Goal: Register for event/course

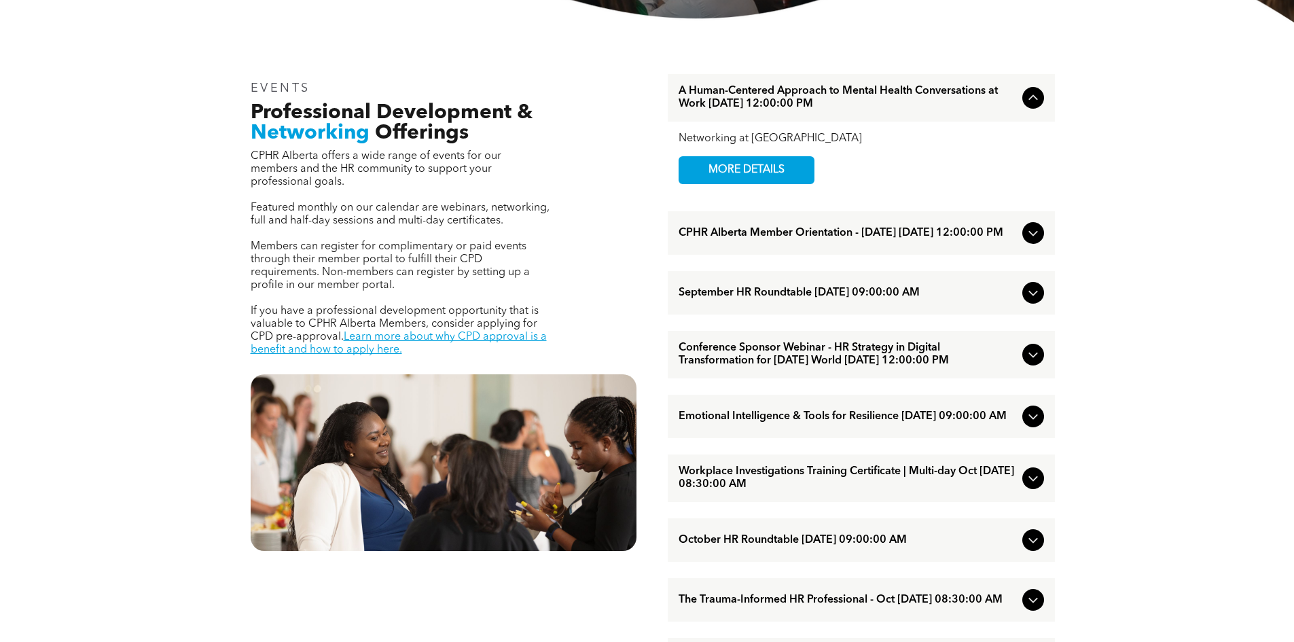
scroll to position [475, 0]
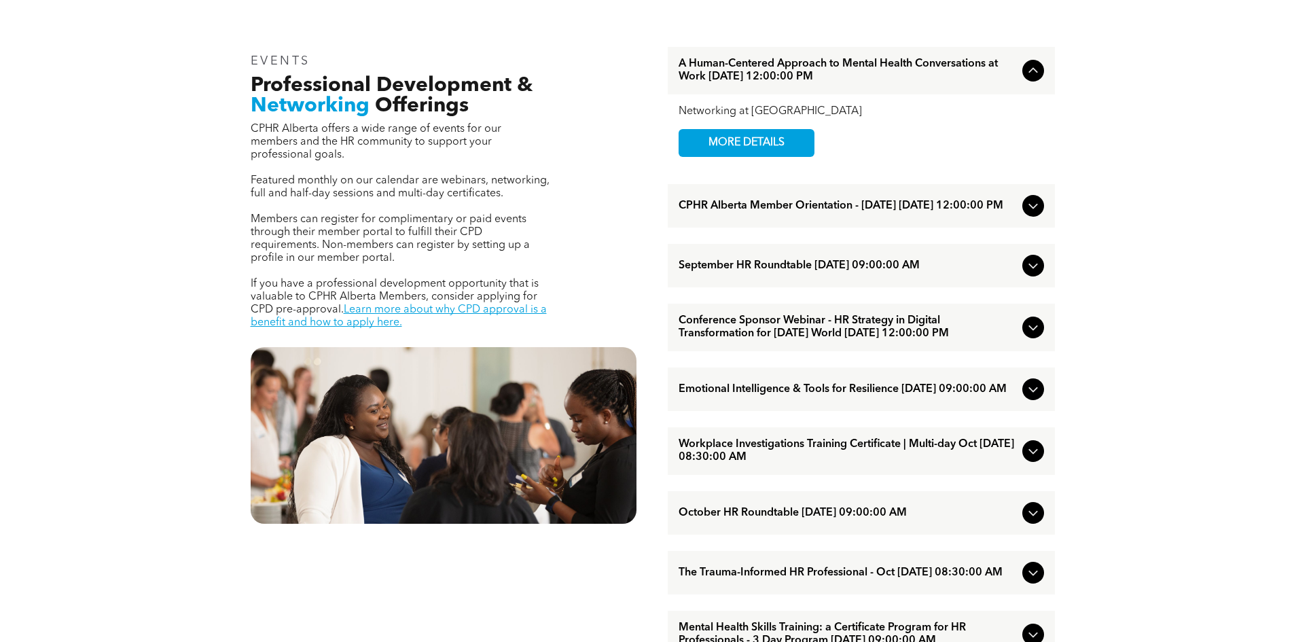
click at [860, 464] on span "Workplace Investigations Training Certificate | Multi-day Oct October/07/2025 0…" at bounding box center [847, 451] width 338 height 26
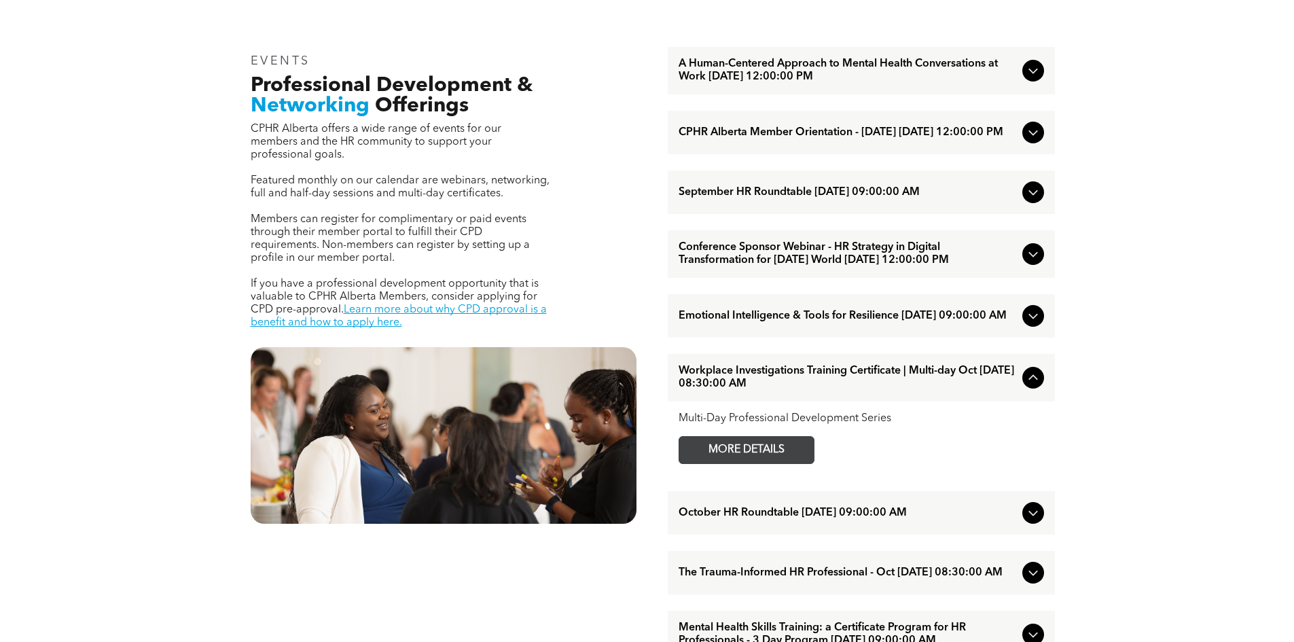
click at [777, 463] on span "MORE DETAILS" at bounding box center [746, 450] width 107 height 26
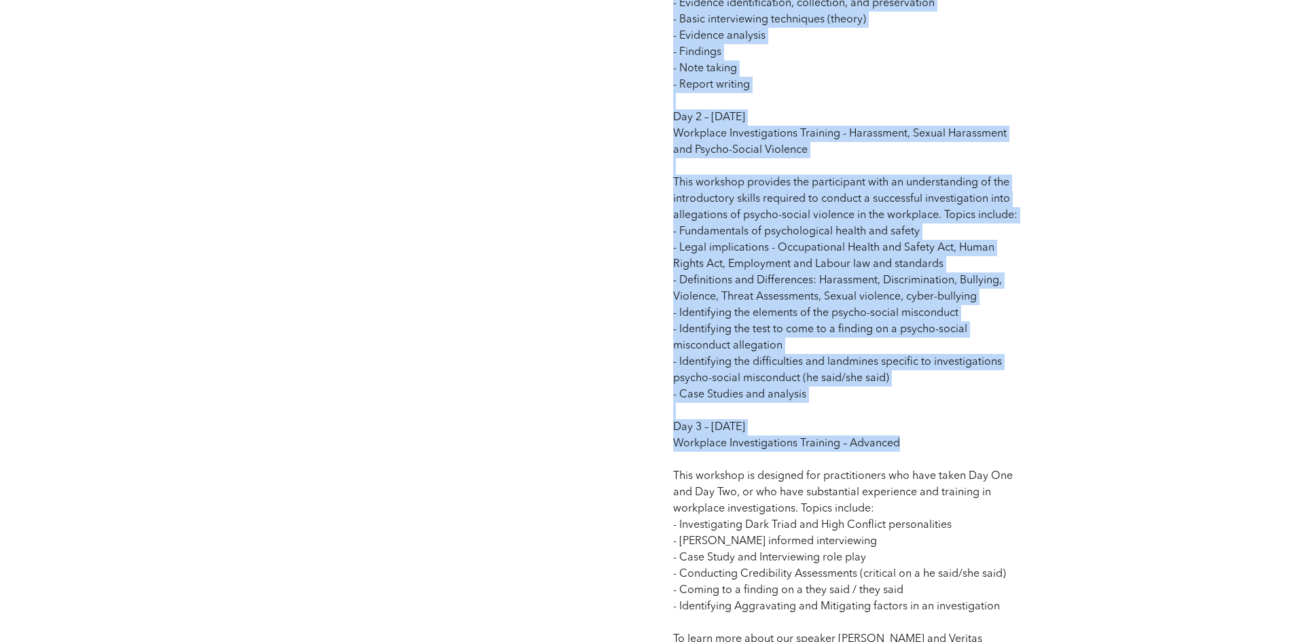
scroll to position [1698, 0]
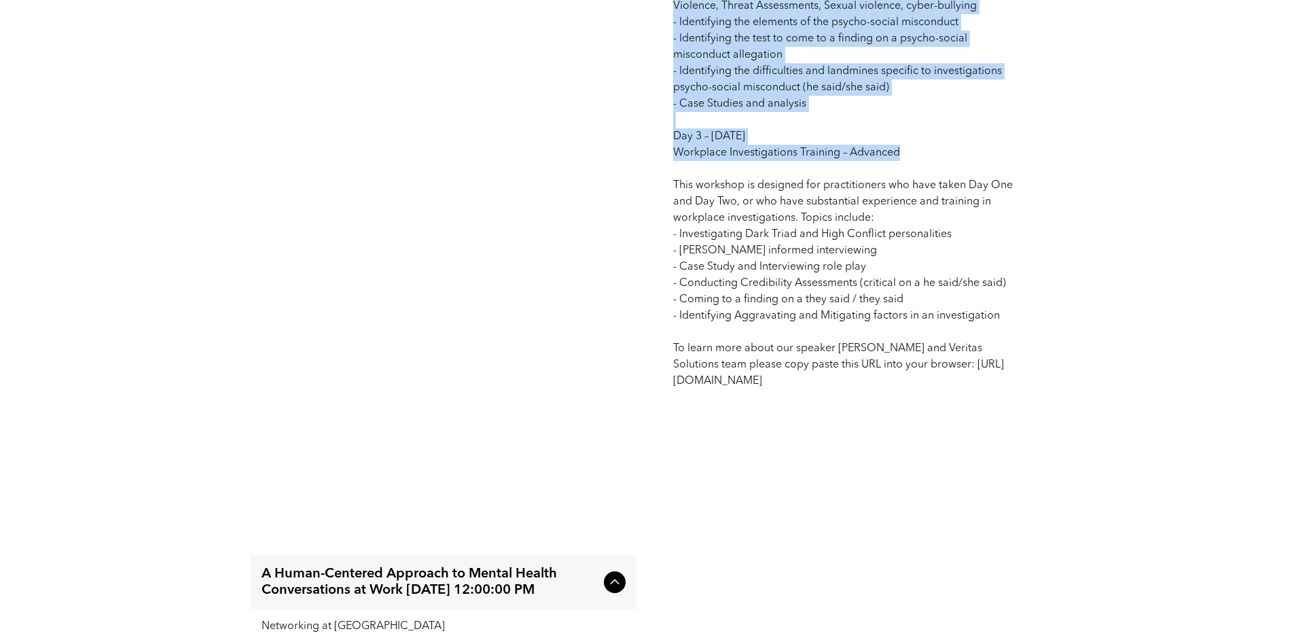
drag, startPoint x: 673, startPoint y: 132, endPoint x: 924, endPoint y: 399, distance: 365.6
copy span "Competency: Organizational Change and Development | Inclusion, Diversity and Hu…"
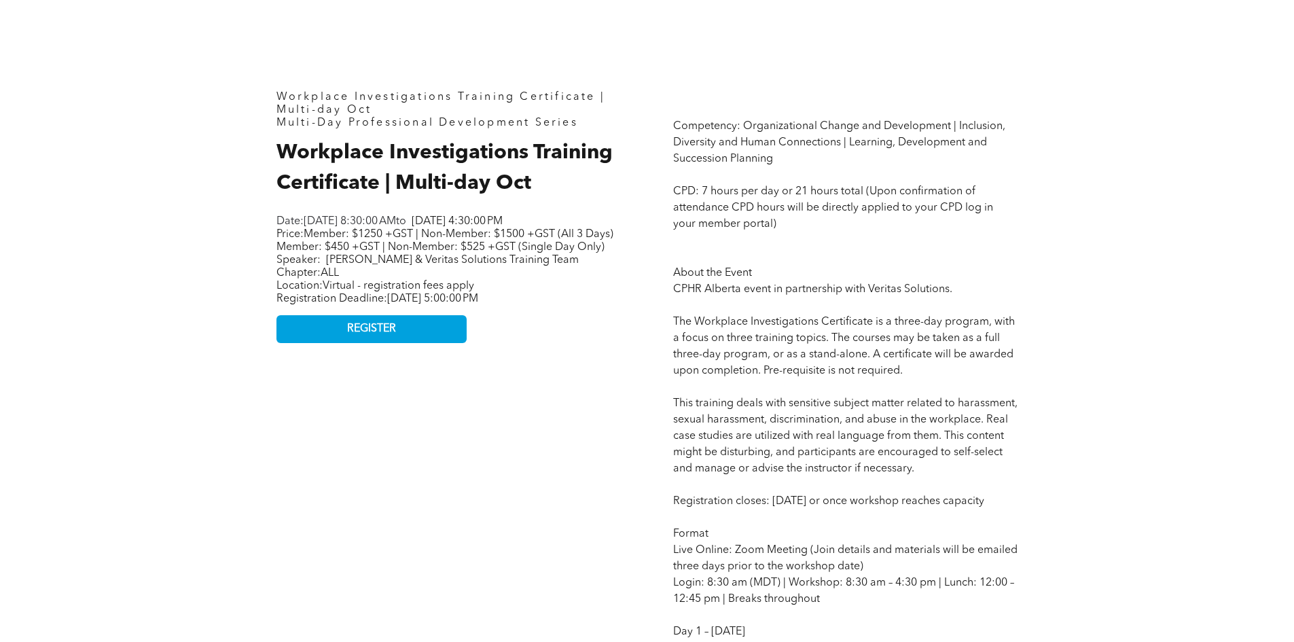
scroll to position [611, 0]
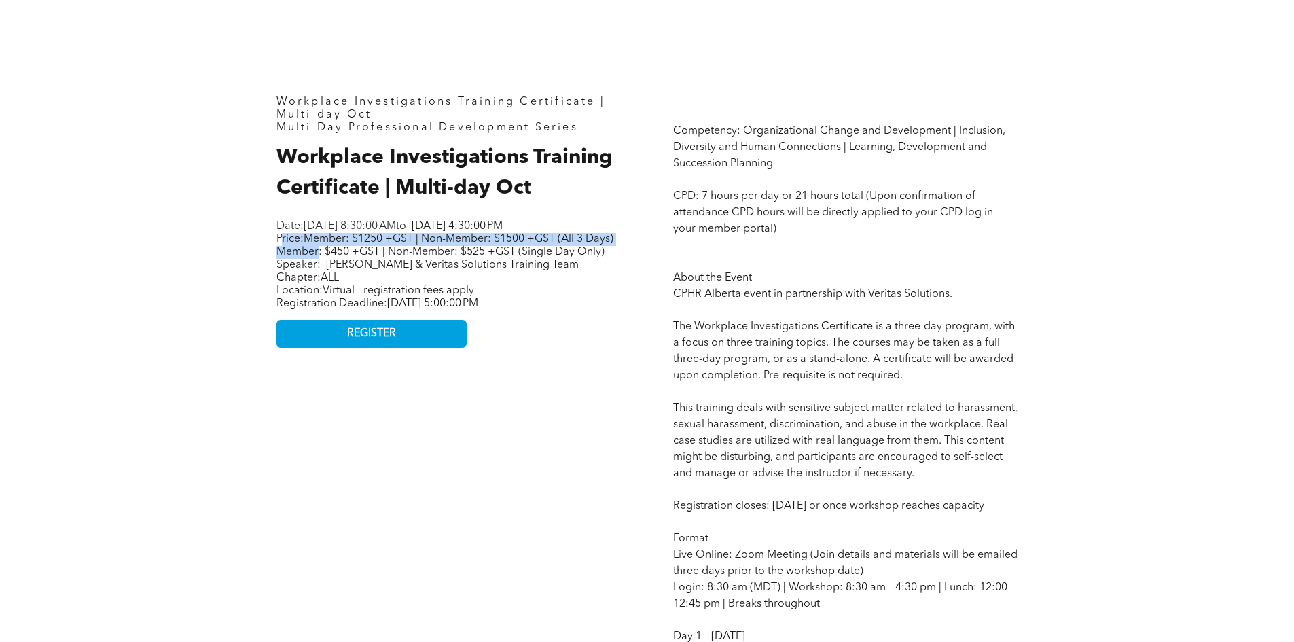
drag, startPoint x: 279, startPoint y: 253, endPoint x: 346, endPoint y: 268, distance: 68.1
click at [348, 257] on span "Price: Member: $1250 +GST | Non-Member: $1500 +GST (All 3 Days) Member: $450 +G…" at bounding box center [444, 246] width 337 height 24
click at [596, 272] on p "Price: Member: $1250 +GST | Non-Member: $1500 +GST (All 3 Days) Member: $450 +G…" at bounding box center [446, 252] width 340 height 39
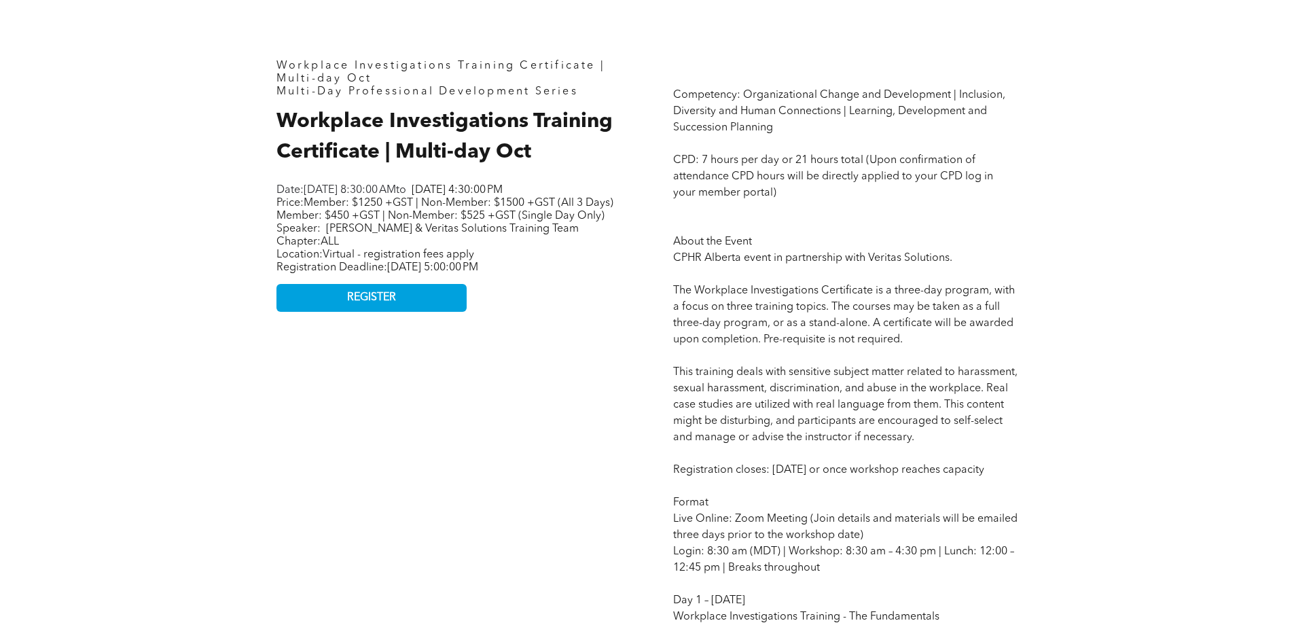
scroll to position [679, 0]
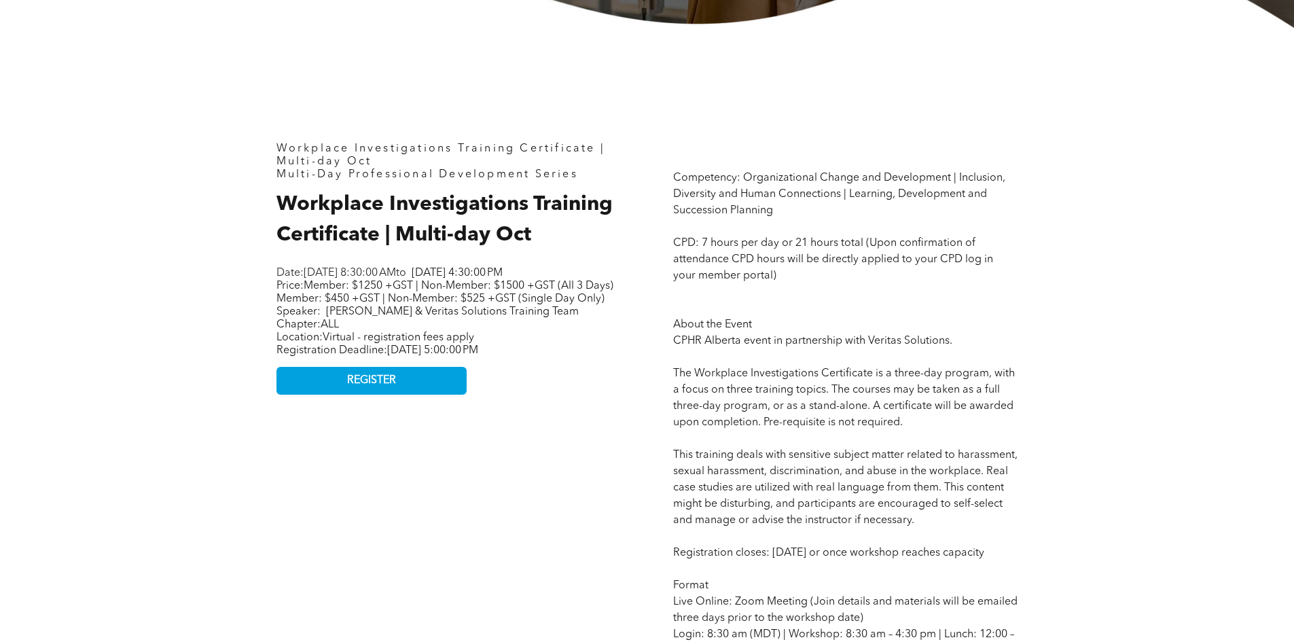
scroll to position [543, 0]
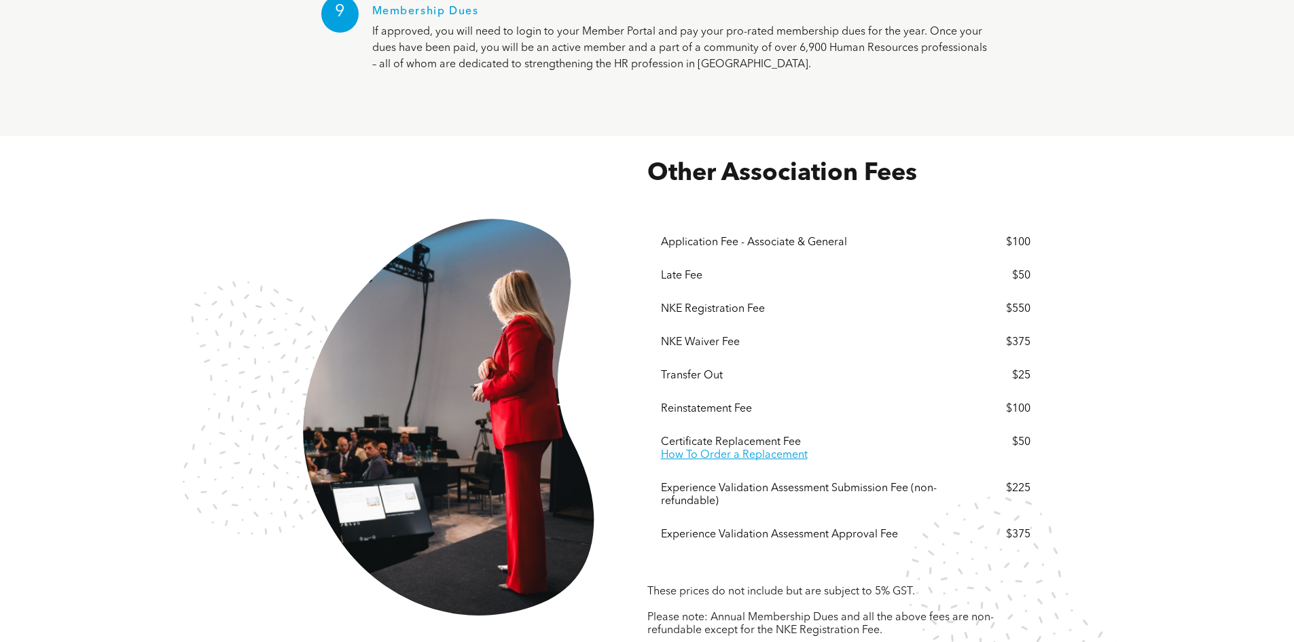
scroll to position [2445, 0]
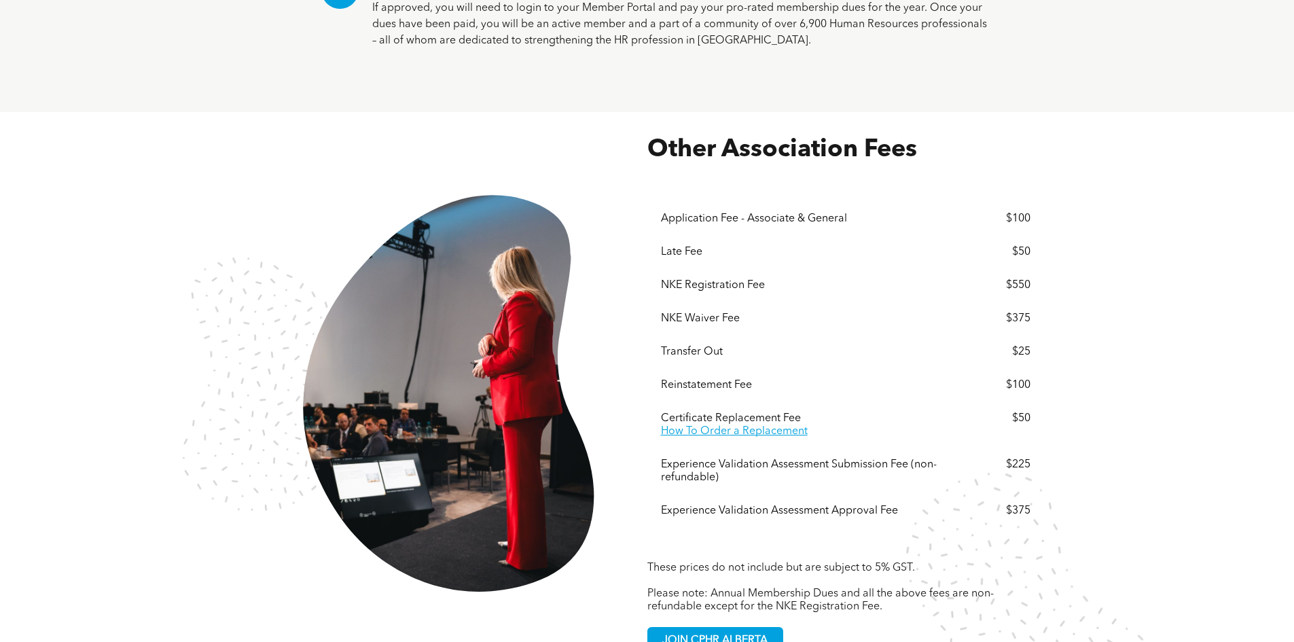
click at [794, 213] on div "Application Fee - Associate & General" at bounding box center [807, 219] width 292 height 13
